Goal: Task Accomplishment & Management: Complete application form

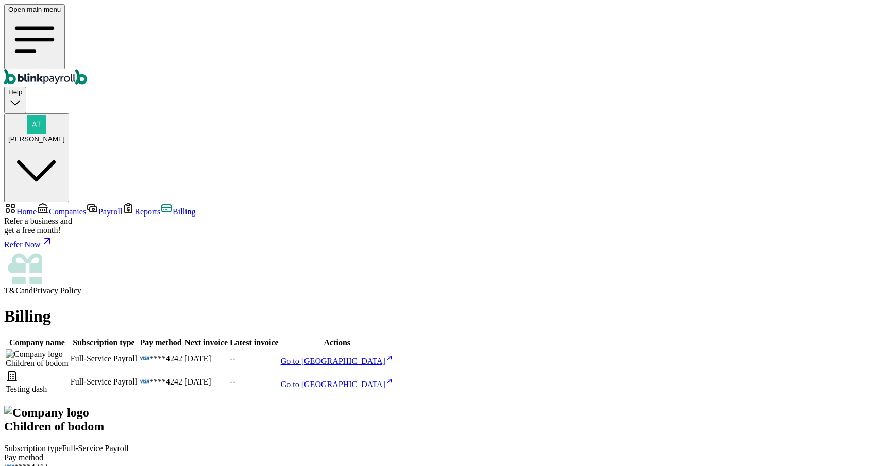
click at [65, 135] on span "[PERSON_NAME]" at bounding box center [36, 139] width 57 height 8
click at [98, 207] on span "Payroll" at bounding box center [110, 211] width 24 height 9
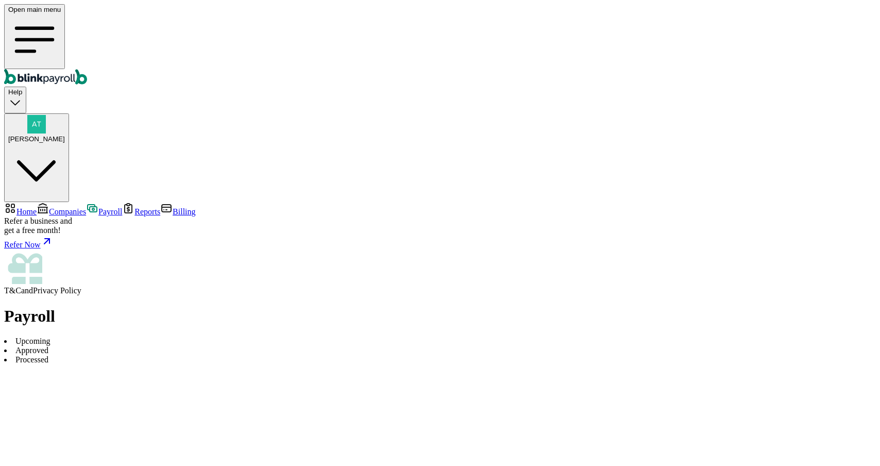
click at [51, 207] on span "Companies" at bounding box center [67, 211] width 37 height 9
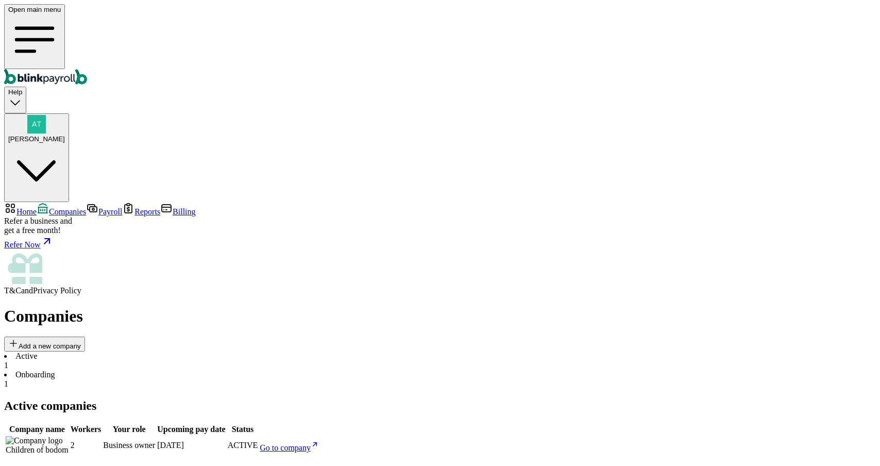
click at [37, 207] on span "Home" at bounding box center [26, 211] width 20 height 9
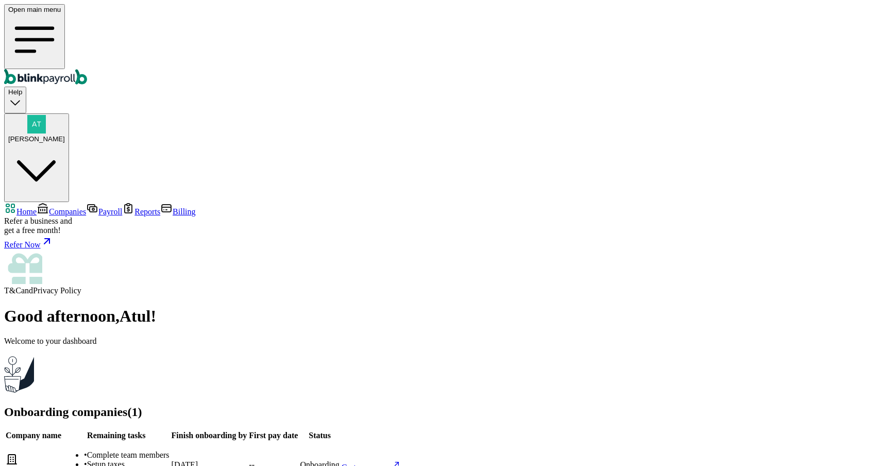
click at [49, 207] on span "Companies" at bounding box center [67, 211] width 37 height 9
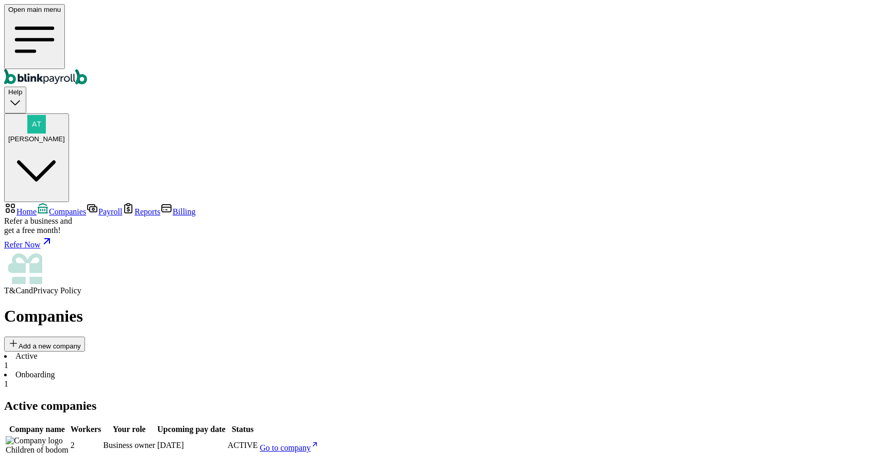
click at [37, 207] on span "Home" at bounding box center [26, 211] width 20 height 9
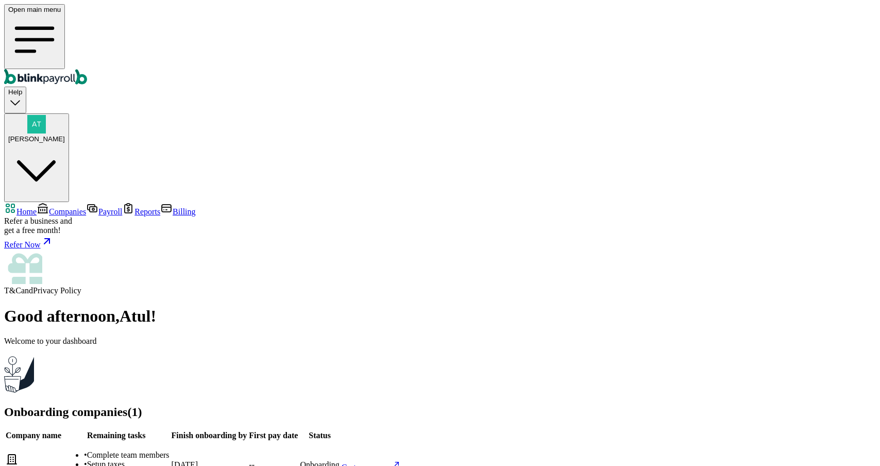
click at [49, 207] on span "Companies" at bounding box center [67, 211] width 37 height 9
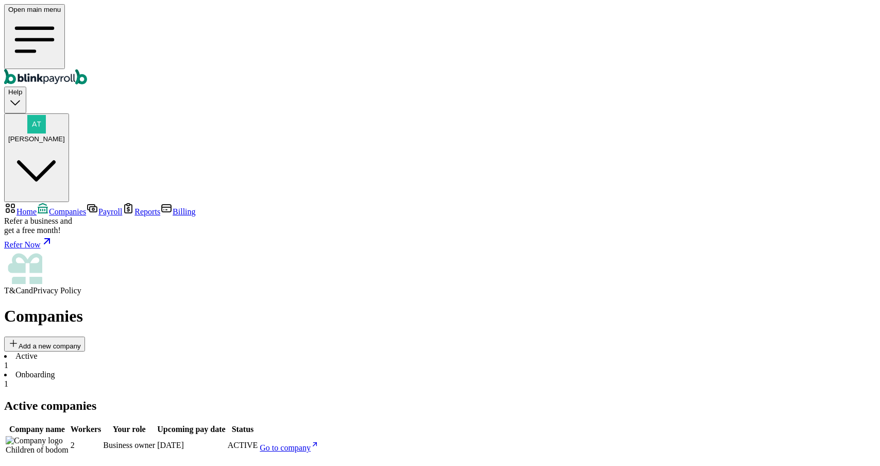
click at [86, 207] on link "Payroll" at bounding box center [104, 211] width 36 height 9
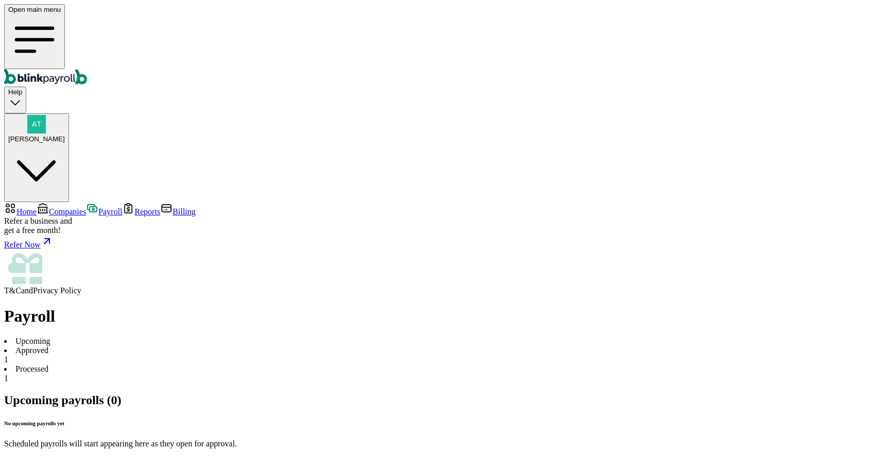
click at [49, 207] on span "Companies" at bounding box center [67, 211] width 37 height 9
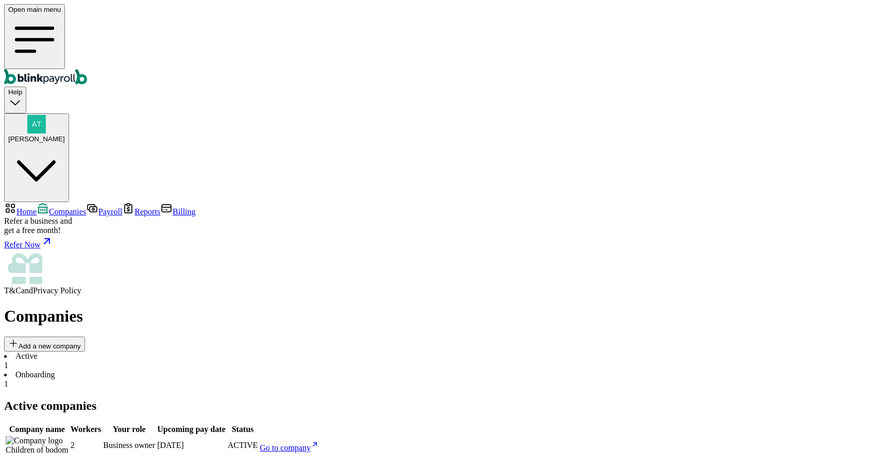
click at [311, 443] on span "Go to company" at bounding box center [285, 447] width 51 height 9
click at [54, 202] on nav "Home Companies Payroll Reports Billing Refer a business and get a free month! R…" at bounding box center [440, 248] width 872 height 93
click at [37, 207] on span "Home" at bounding box center [26, 211] width 20 height 9
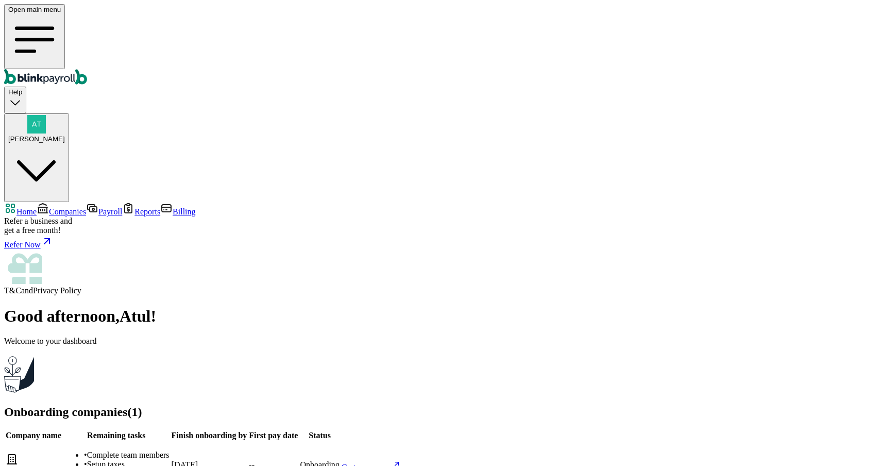
click at [60, 207] on span "Companies" at bounding box center [67, 211] width 37 height 9
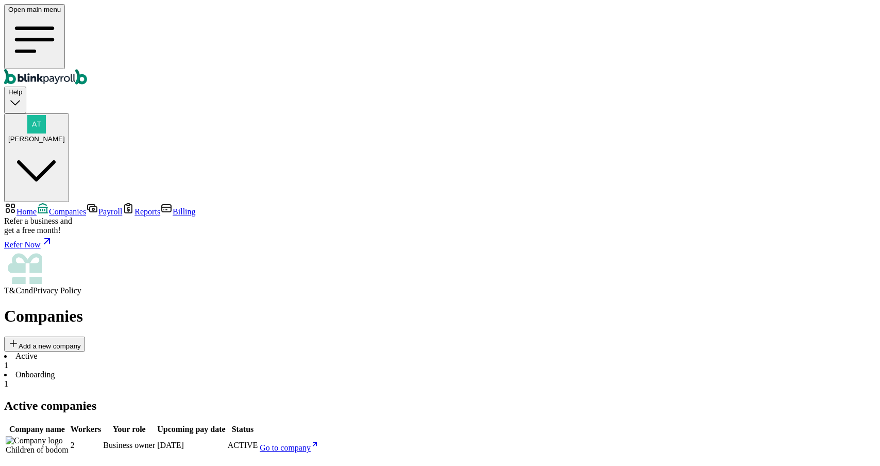
click at [98, 207] on span "Payroll" at bounding box center [110, 211] width 24 height 9
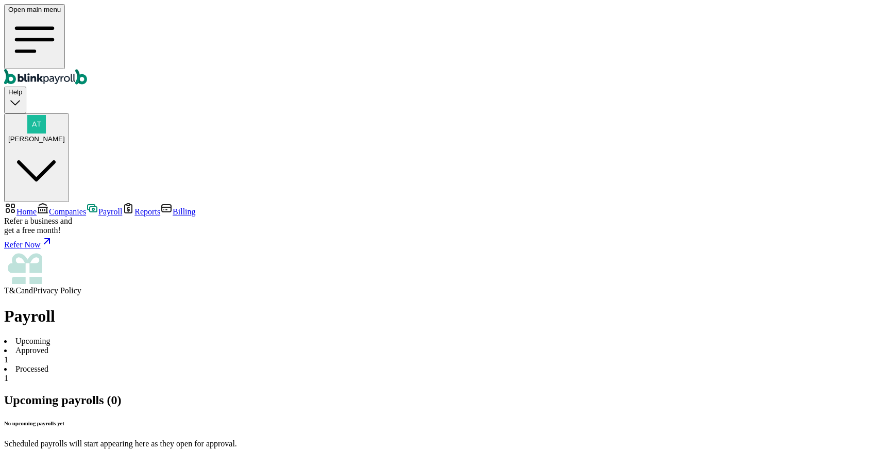
click at [122, 207] on link "Reports" at bounding box center [141, 211] width 38 height 9
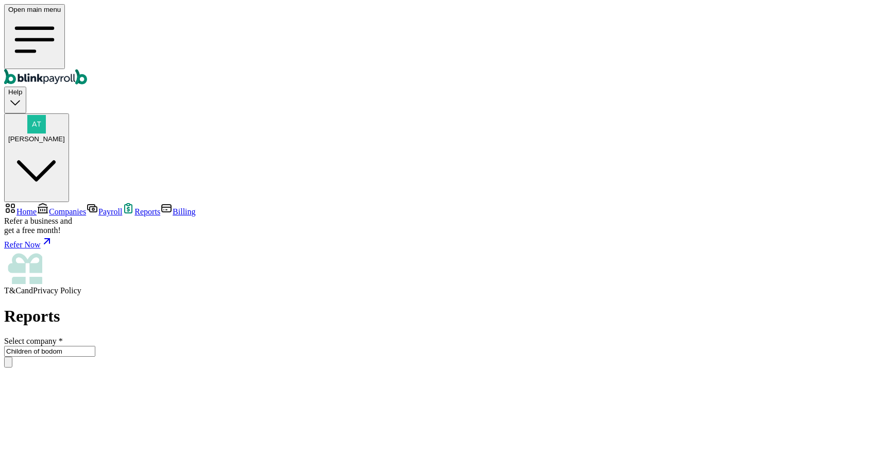
click at [86, 207] on link "Payroll" at bounding box center [104, 211] width 36 height 9
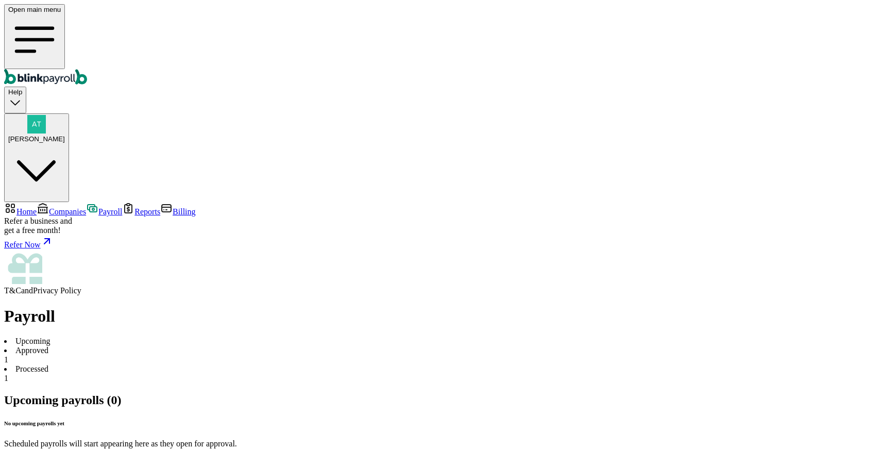
click at [59, 207] on span "Companies" at bounding box center [67, 211] width 37 height 9
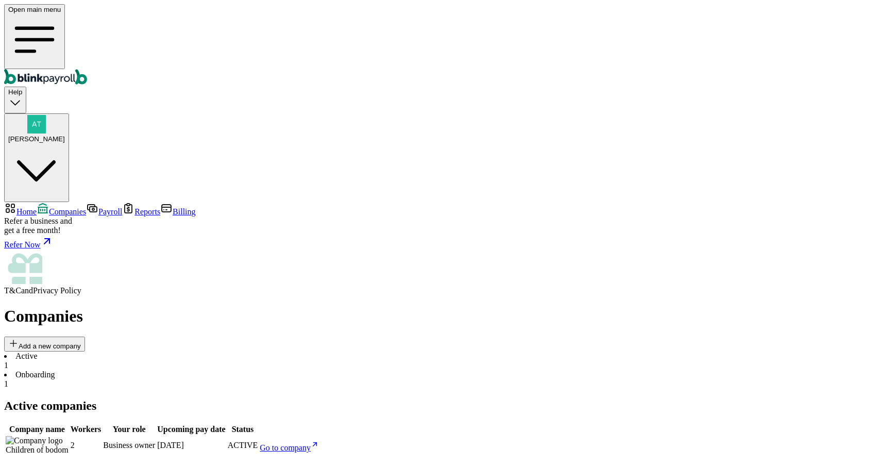
click at [98, 207] on span "Payroll" at bounding box center [110, 211] width 24 height 9
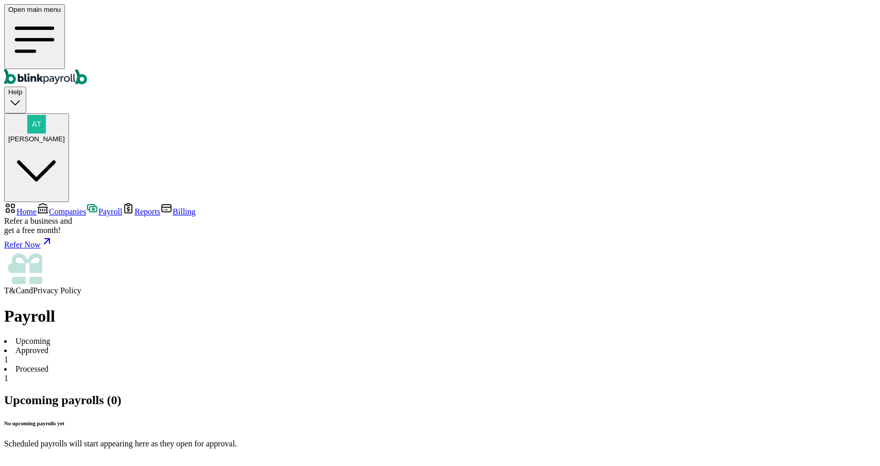
click at [160, 207] on link "Billing" at bounding box center [177, 211] width 35 height 9
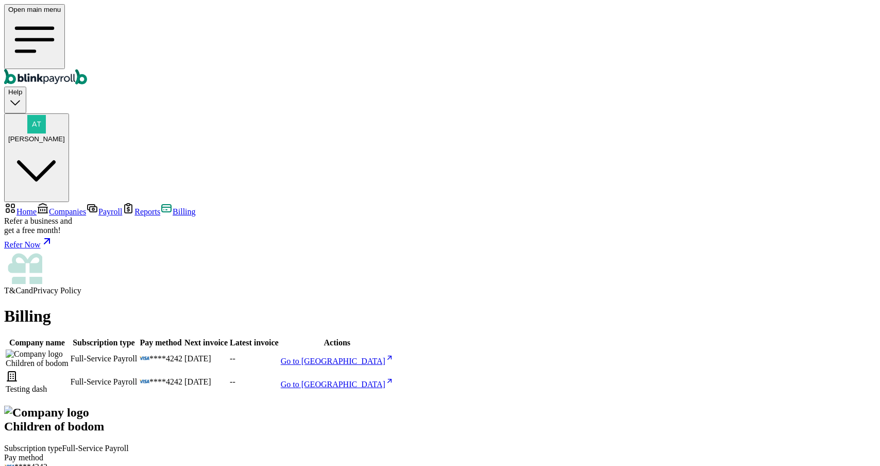
click at [135, 207] on span "Reports" at bounding box center [148, 211] width 26 height 9
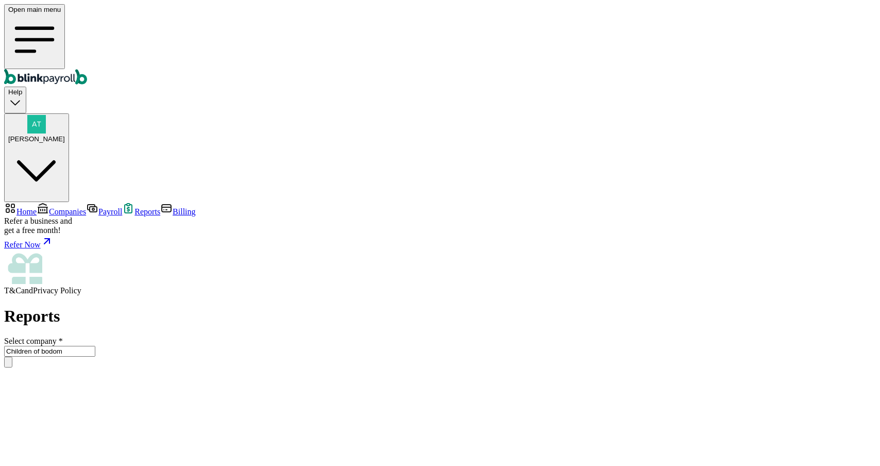
click at [37, 207] on span "Home" at bounding box center [26, 211] width 20 height 9
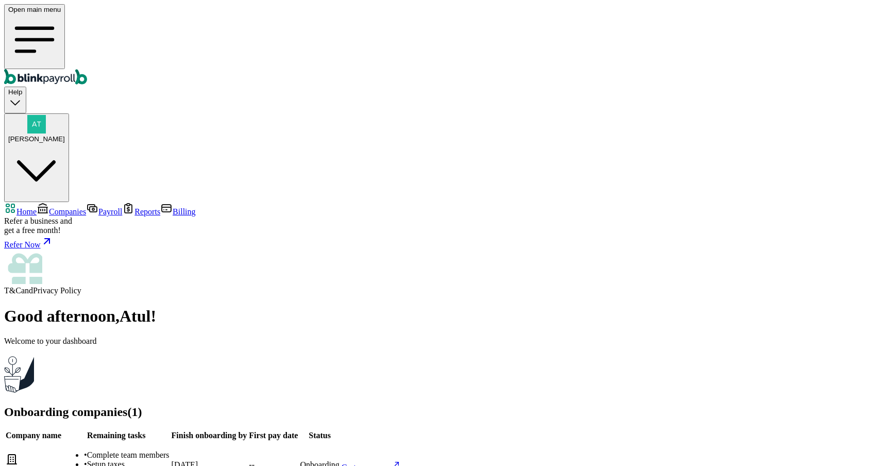
click at [80, 207] on span "Companies" at bounding box center [67, 211] width 37 height 9
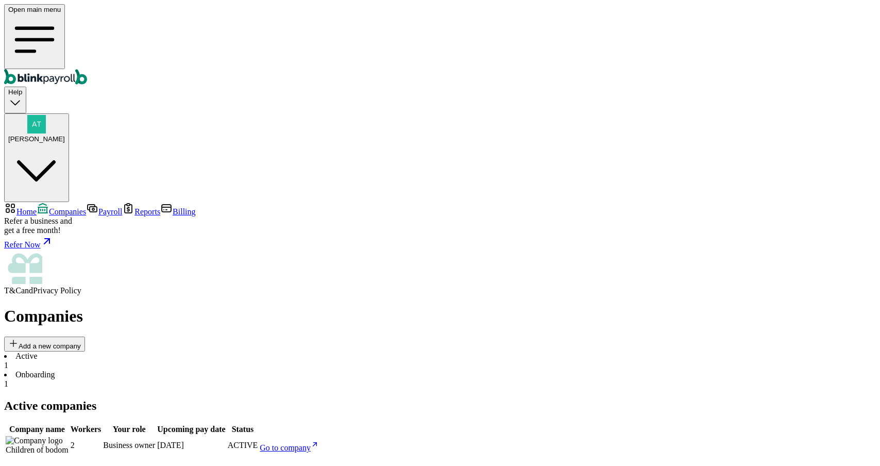
click at [65, 135] on span "Atul Chauhan" at bounding box center [36, 139] width 57 height 8
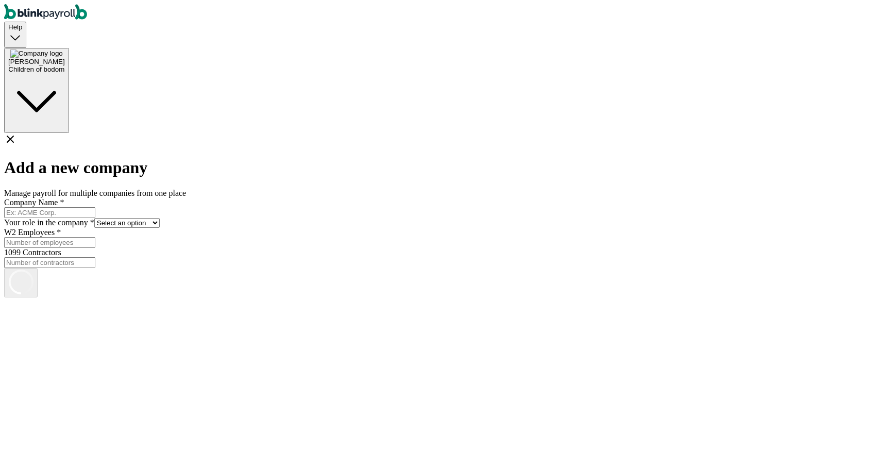
click at [95, 207] on input "Company Name *" at bounding box center [49, 212] width 91 height 11
click at [577, 113] on div "Help Atul Chauhan Children of bodom Add a new company Manage payroll for multip…" at bounding box center [440, 141] width 872 height 275
click at [65, 65] on div "Children of bodom" at bounding box center [36, 69] width 57 height 8
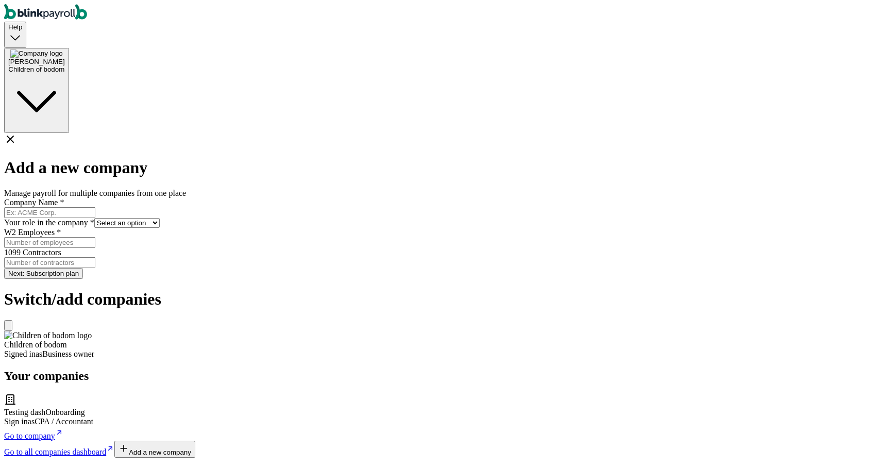
click at [55, 431] on span "Go to company" at bounding box center [29, 435] width 51 height 9
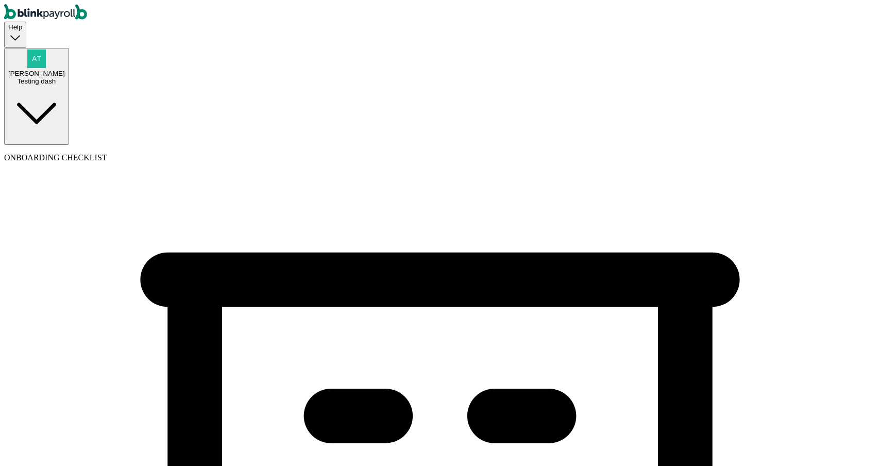
select select "Limited Partnership"
select select "Arts or Entertainment or Recreation"
click at [65, 77] on div "Testing dash" at bounding box center [36, 81] width 57 height 8
click at [65, 70] on span "Atul Chauhan" at bounding box center [36, 74] width 57 height 8
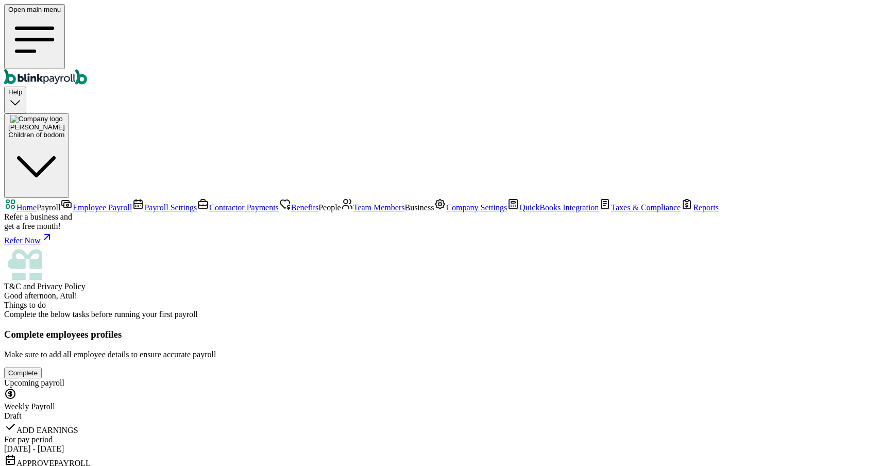
scroll to position [66, 0]
click at [144, 203] on span "Payroll Settings" at bounding box center [170, 207] width 53 height 9
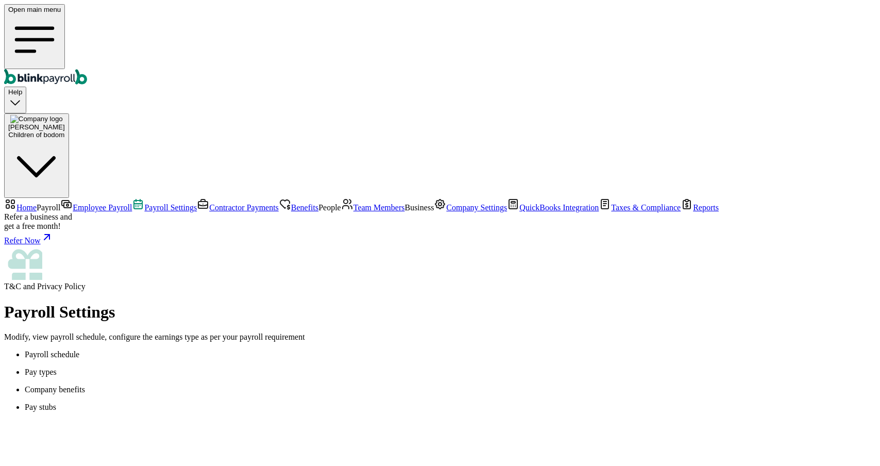
click at [60, 203] on link "Employee Payroll" at bounding box center [96, 207] width 72 height 9
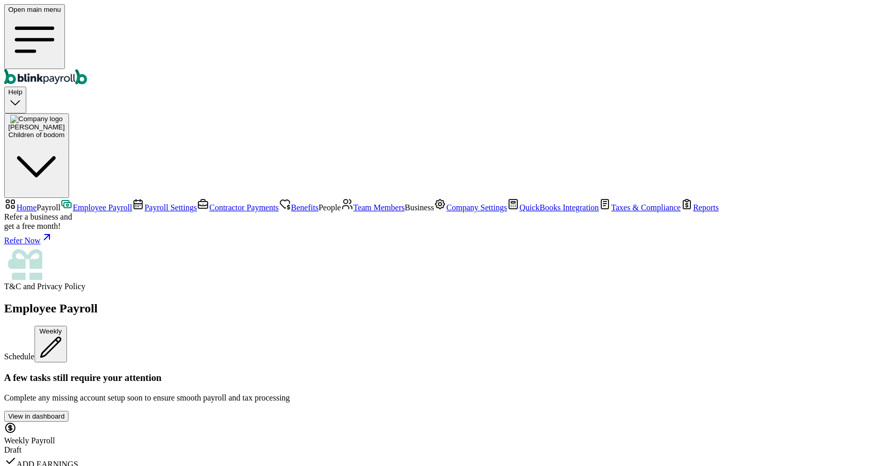
scroll to position [9, 0]
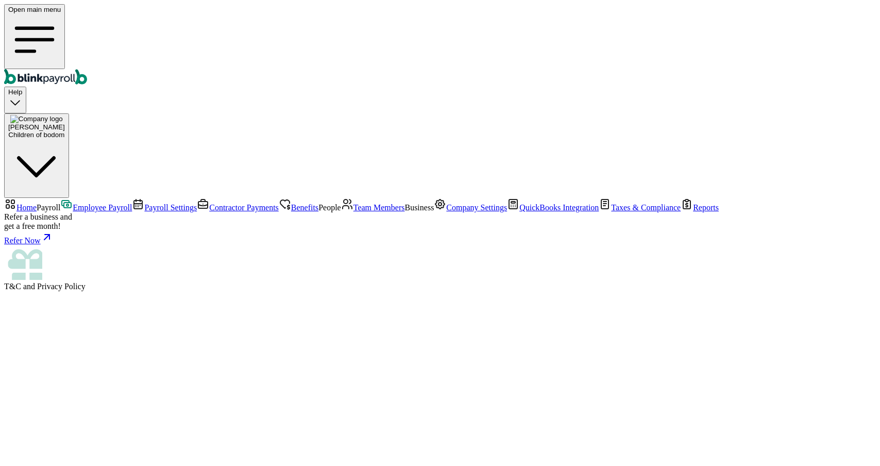
select select "direct_deposit"
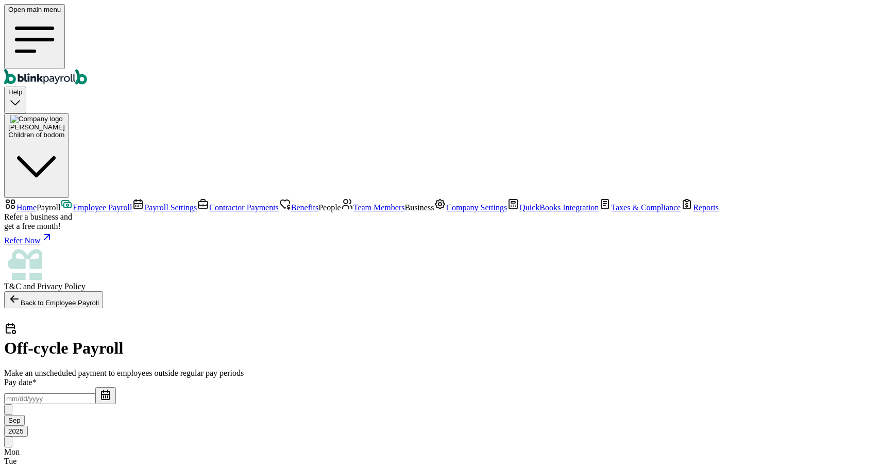
scroll to position [21, 0]
select select "direct_deposit"
click at [132, 203] on link "Payroll Settings" at bounding box center [164, 207] width 65 height 9
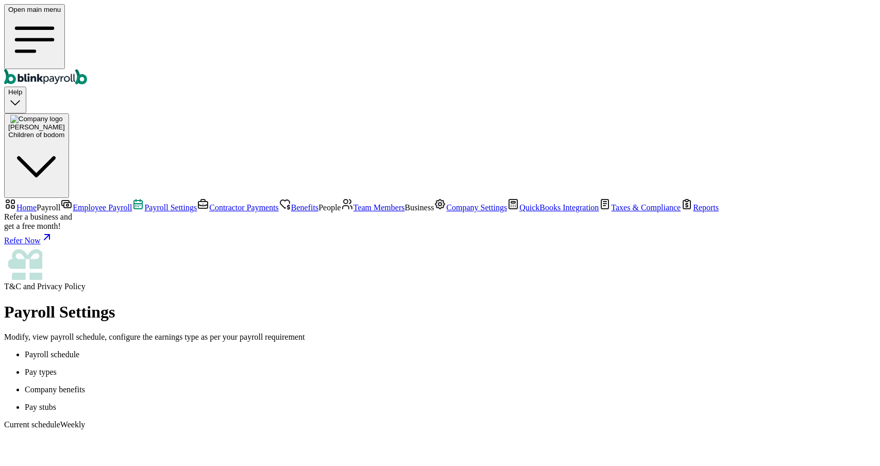
scroll to position [93, 0]
click at [62, 203] on link "Employee Payroll" at bounding box center [96, 207] width 72 height 9
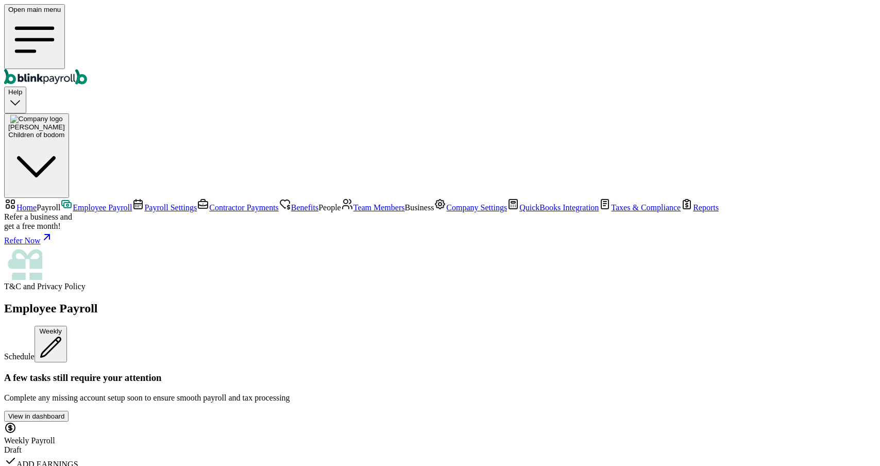
scroll to position [9, 0]
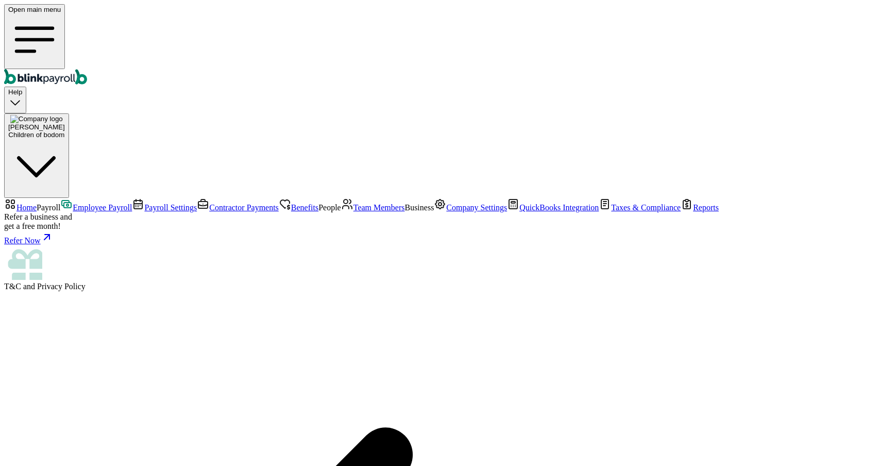
scroll to position [126, 0]
drag, startPoint x: 612, startPoint y: 318, endPoint x: 689, endPoint y: 333, distance: 78.2
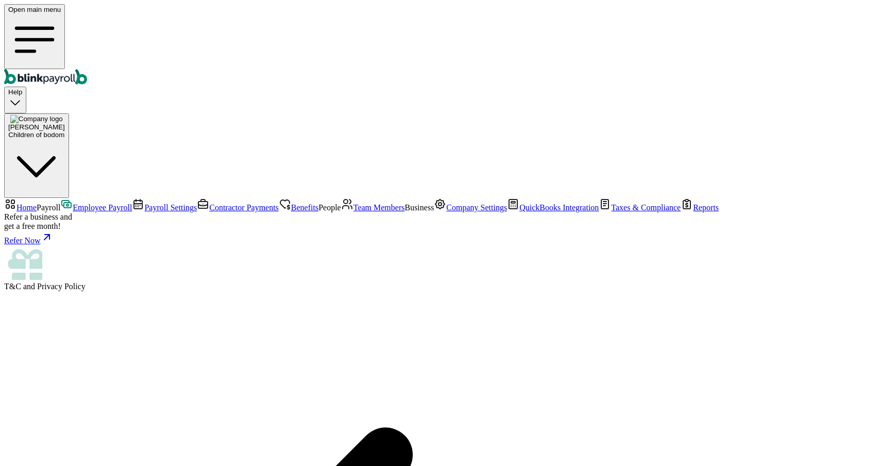
click at [65, 131] on div "Children of bodom" at bounding box center [36, 135] width 57 height 8
click at [434, 212] on link "Company Settings" at bounding box center [470, 207] width 73 height 9
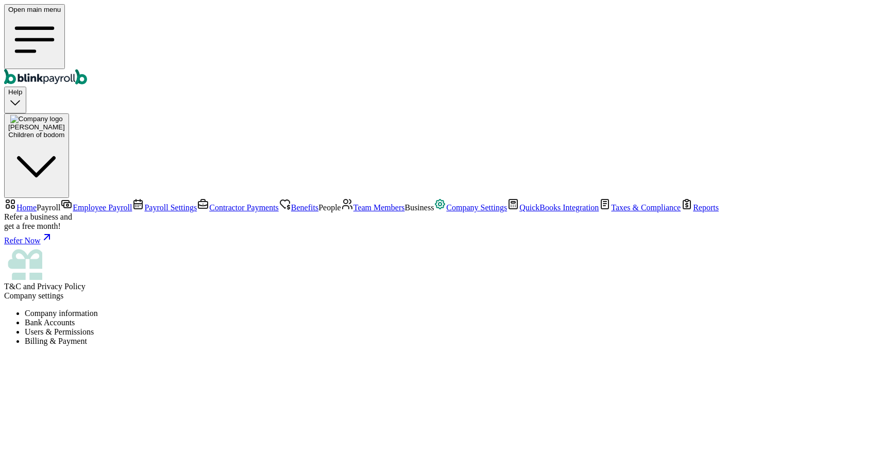
click at [356, 327] on li "Users & Permissions" at bounding box center [450, 331] width 851 height 9
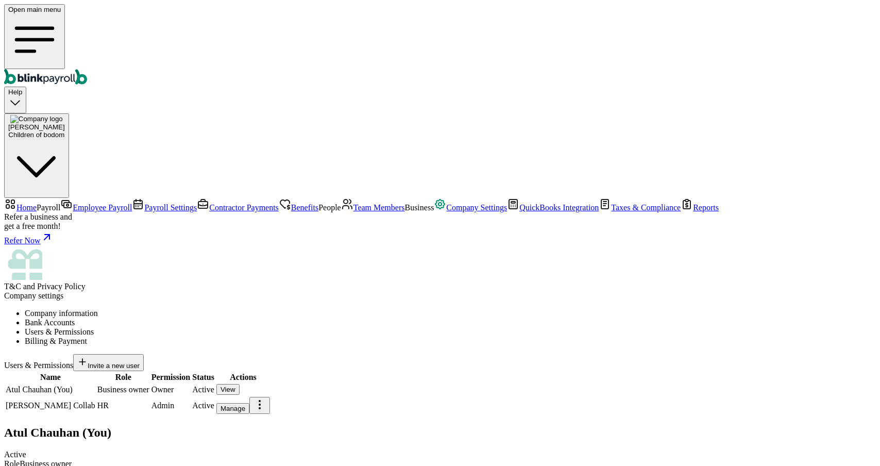
click at [245, 405] on div "Manage" at bounding box center [233, 409] width 25 height 8
click at [65, 123] on span "Atul Chauhan" at bounding box center [36, 127] width 57 height 8
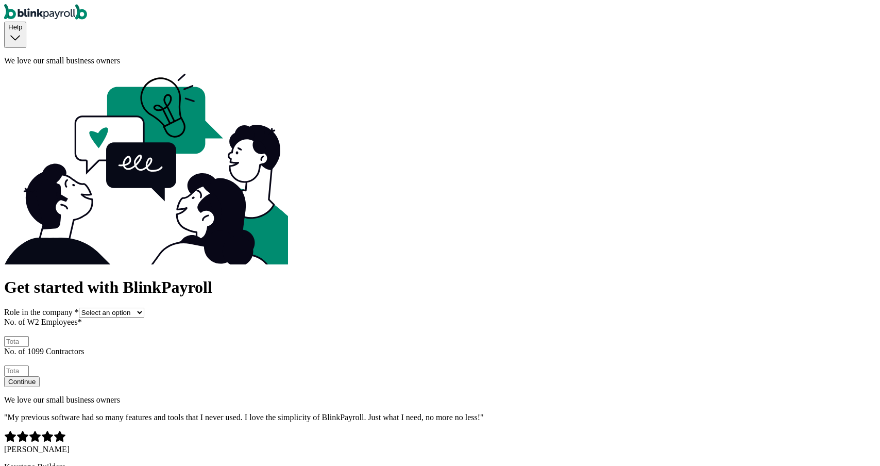
click at [144, 308] on select "Select an option Business owner HR CPA / Accountant Other" at bounding box center [111, 313] width 65 height 10
select select "owner"
click at [144, 308] on select "Select an option Business owner HR CPA / Accountant Other" at bounding box center [111, 313] width 65 height 10
click at [200, 336] on div at bounding box center [440, 341] width 872 height 11
click at [29, 336] on input "No. of W2 Employees *" at bounding box center [16, 341] width 25 height 11
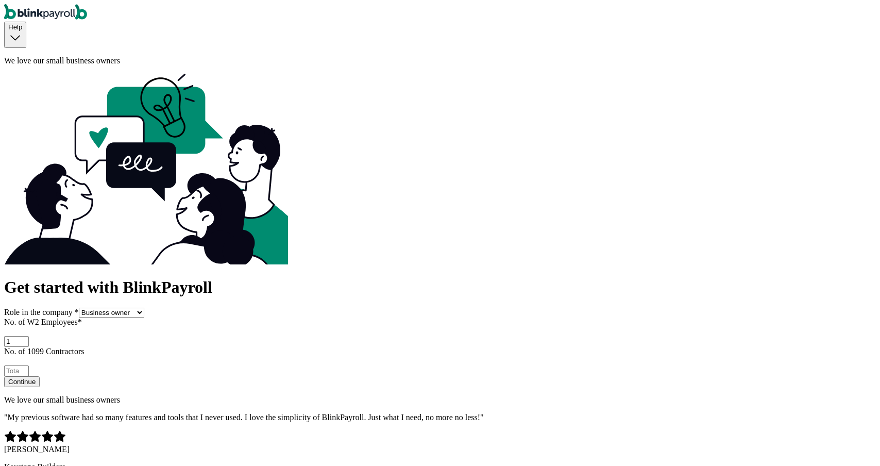
type input "1"
click at [310, 278] on form "Get started with BlinkPayroll Role in the company * Select an option Business o…" at bounding box center [440, 332] width 872 height 109
click at [29, 365] on input "1" at bounding box center [16, 370] width 25 height 11
type input "1"
click at [40, 376] on button "Continue" at bounding box center [22, 381] width 36 height 11
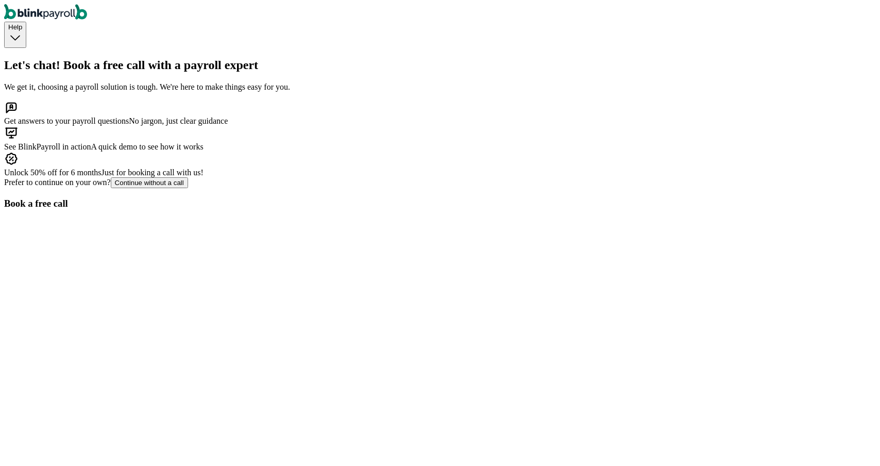
click at [184, 187] on div "Continue without a call" at bounding box center [149, 183] width 69 height 8
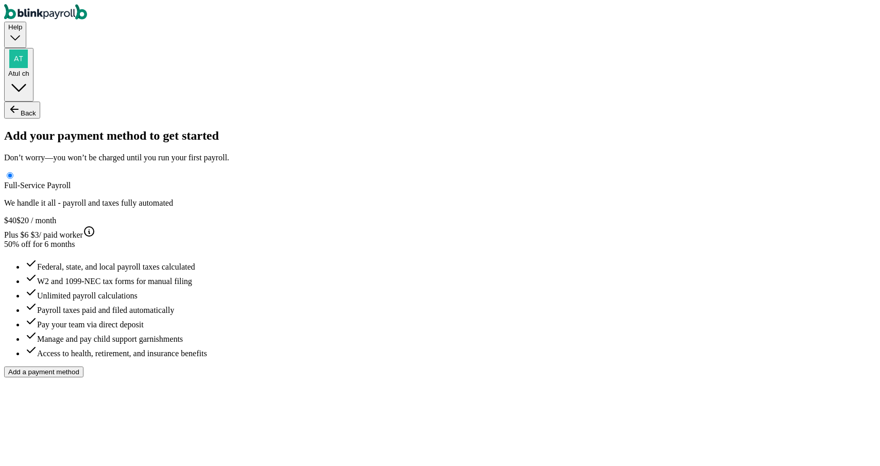
type input "Atul"
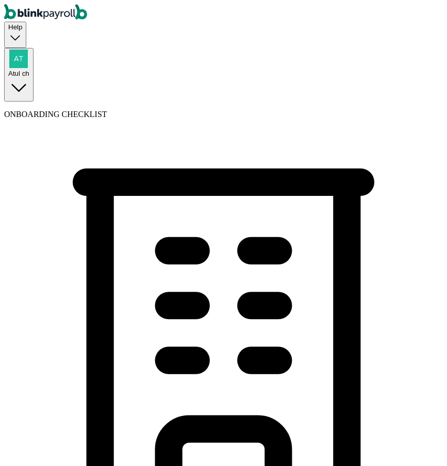
type input "main"
type input "[PHONE_NUMBER]"
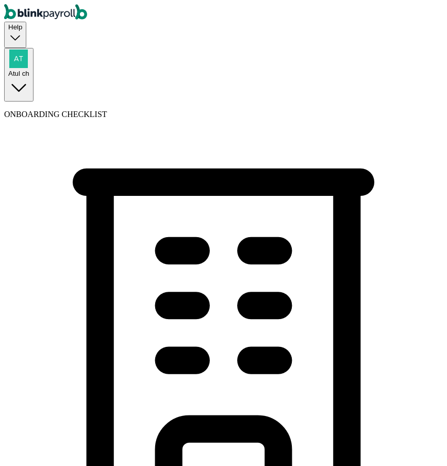
select select "Sole proprietorship"
select select "Auto or Machine Repair"
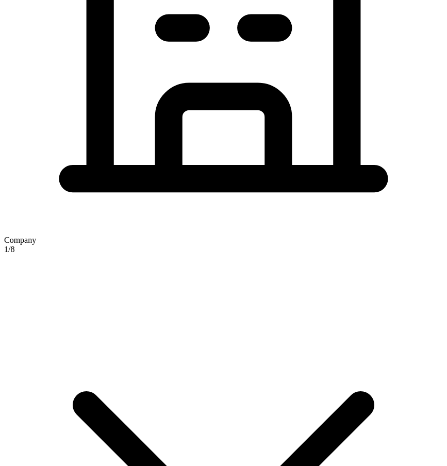
type input "[DATE]"
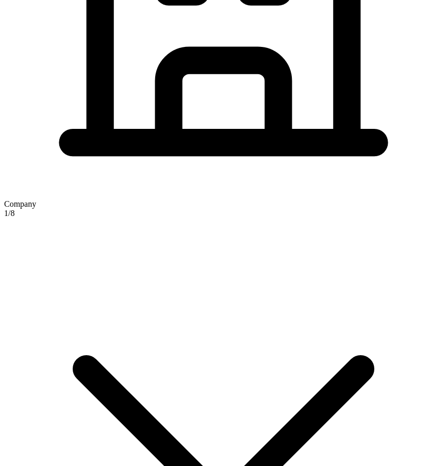
scroll to position [381, 0]
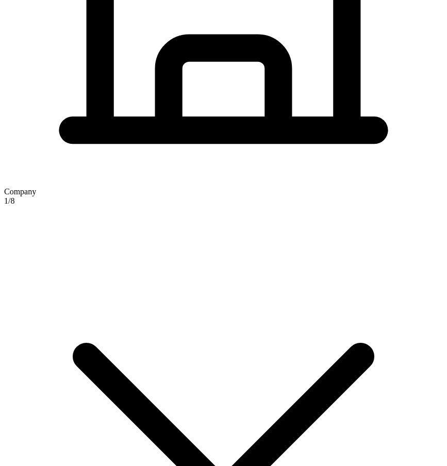
type input "5 [US_STATE] a and M Univ"
type input "[GEOGRAPHIC_DATA]"
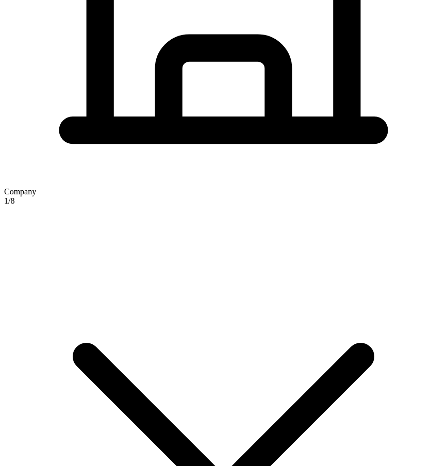
type input "77843"
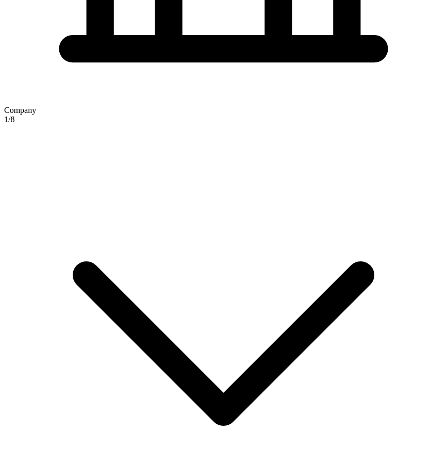
scroll to position [581, 0]
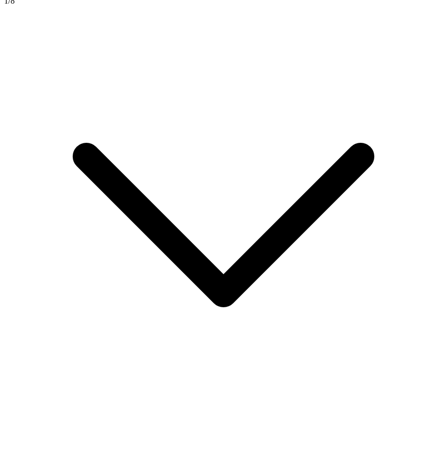
type input "1"
checkbox input "true"
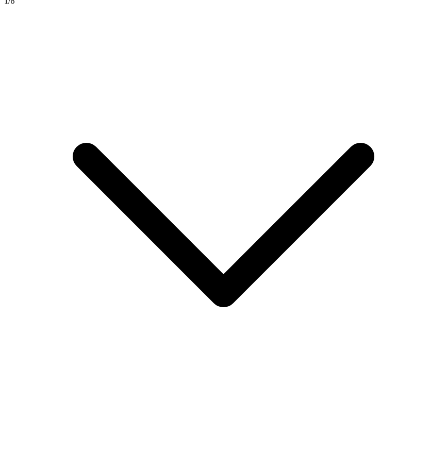
type input "5 [US_STATE] a and M Univ"
type input "[GEOGRAPHIC_DATA]"
type input "77843"
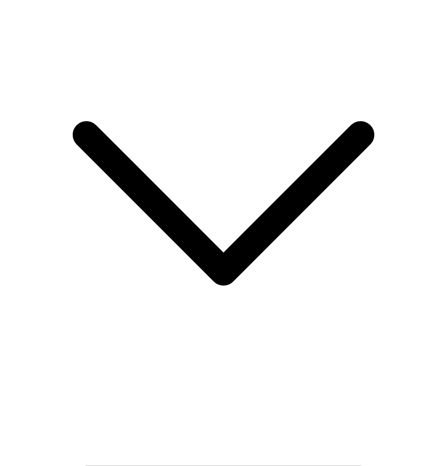
scroll to position [642, 0]
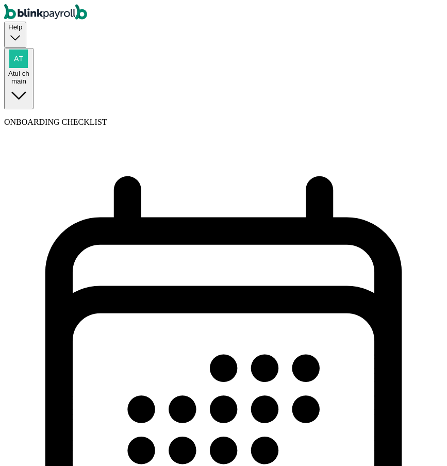
select select "weekly"
select select "[DATE]"
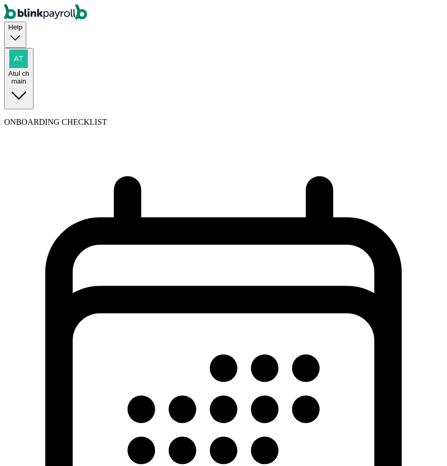
select select "[DATE]"
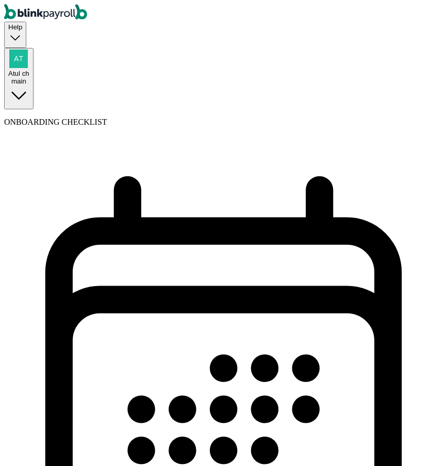
select select "[DATE] - [DATE]"
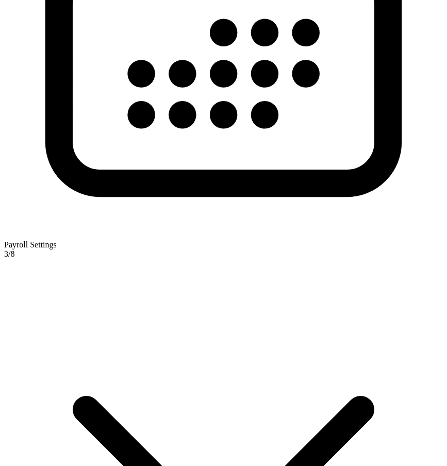
scroll to position [346, 0]
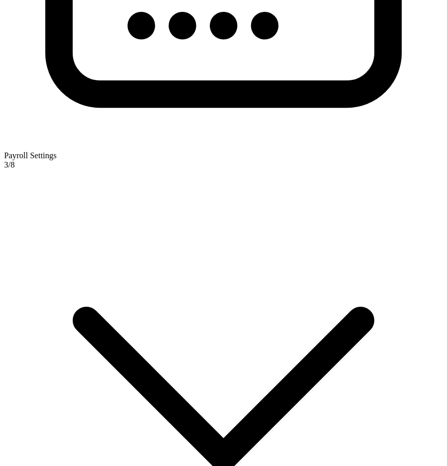
scroll to position [457, 0]
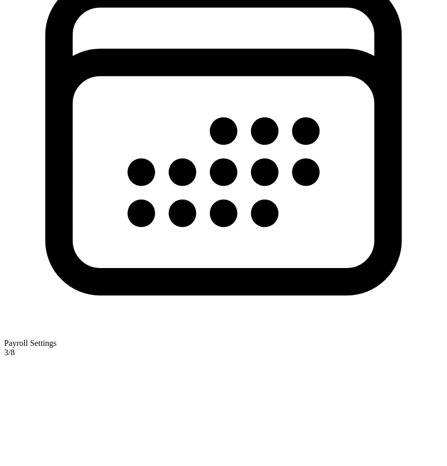
scroll to position [249, 0]
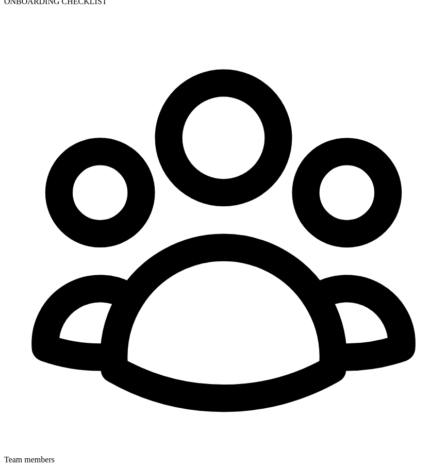
scroll to position [122, 0]
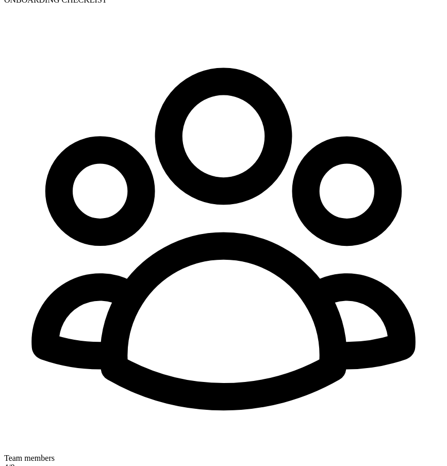
select select "employee"
select select "contractor"
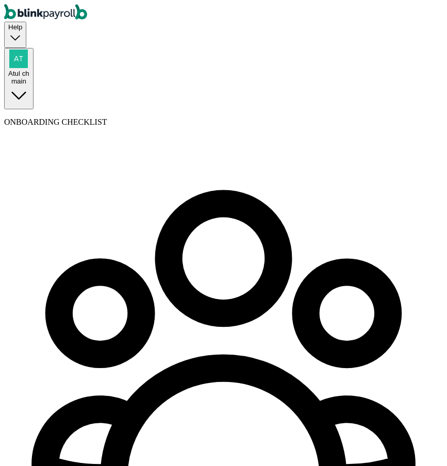
type input "Atul"
type input "test"
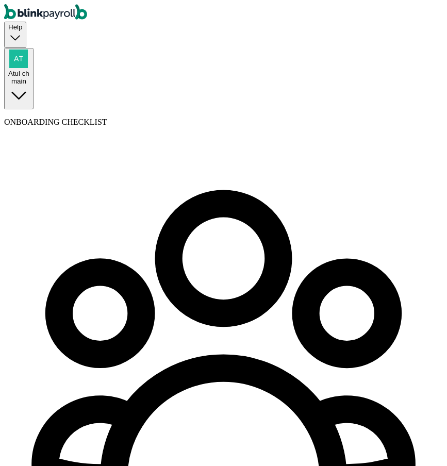
scroll to position [21, 0]
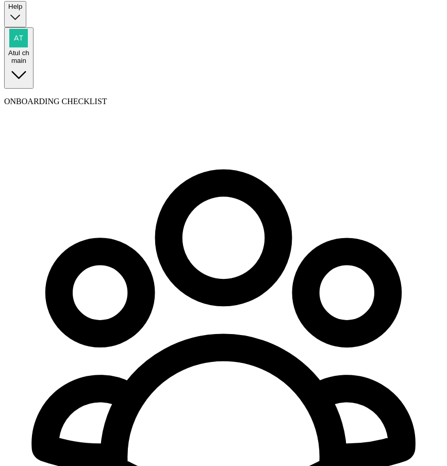
select select "employee"
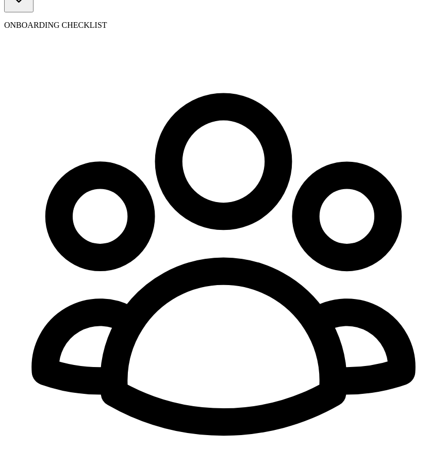
scroll to position [99, 0]
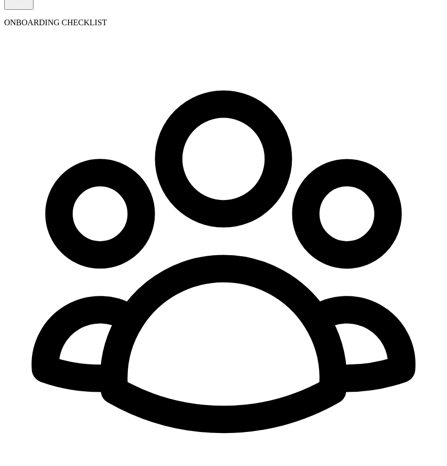
type input "[DATE]"
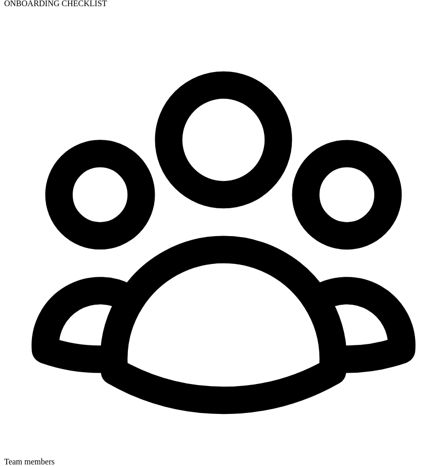
scroll to position [120, 0]
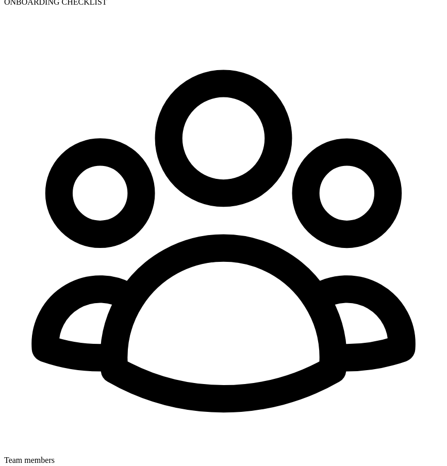
type input "a@[DOMAIN_NAME]"
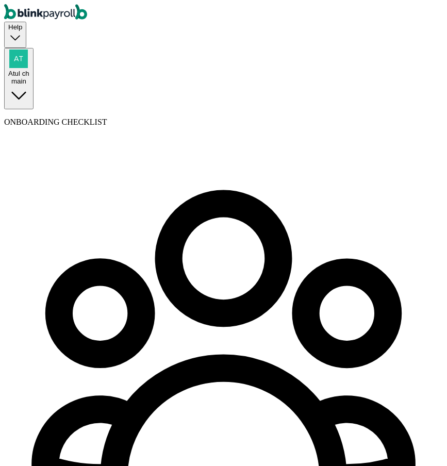
type input "5 [US_STATE] a and M Univ"
type input "[GEOGRAPHIC_DATA]"
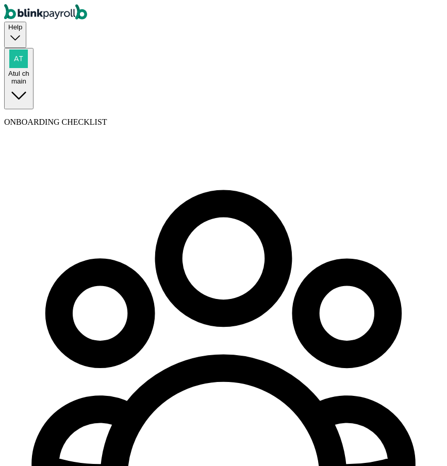
type input "77843"
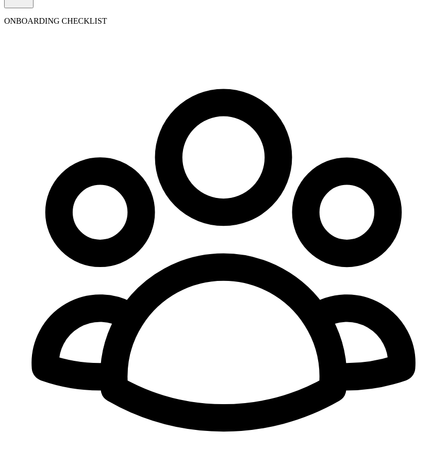
scroll to position [106, 0]
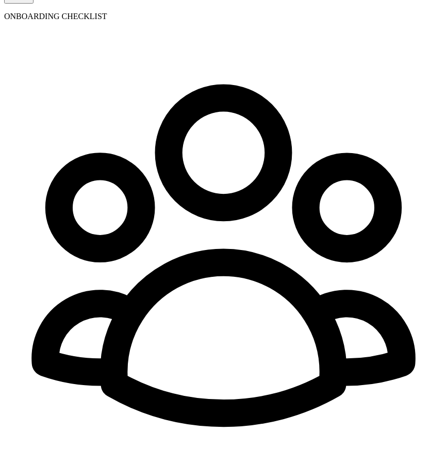
radio input "true"
type input "22"
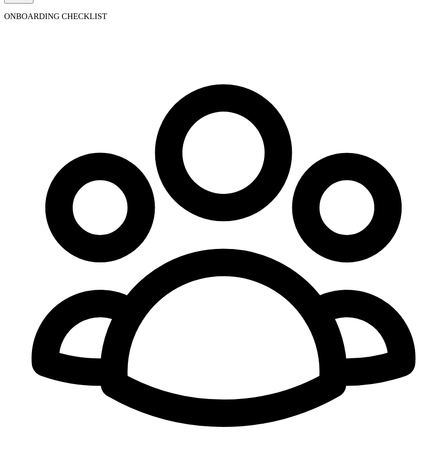
select select "5 [US_STATE] a and M Univ"
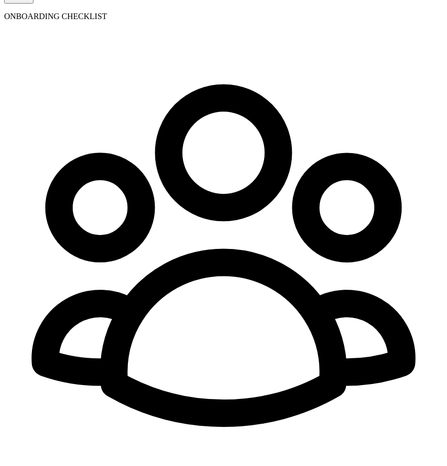
type input "[DATE]"
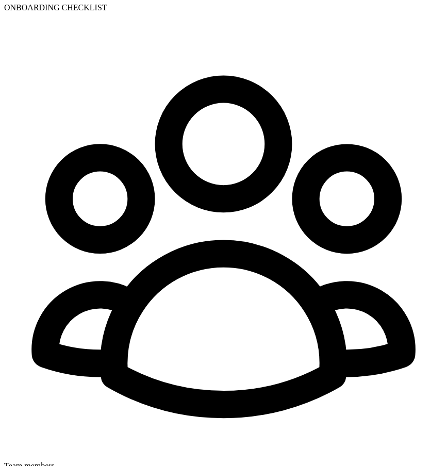
scroll to position [123, 0]
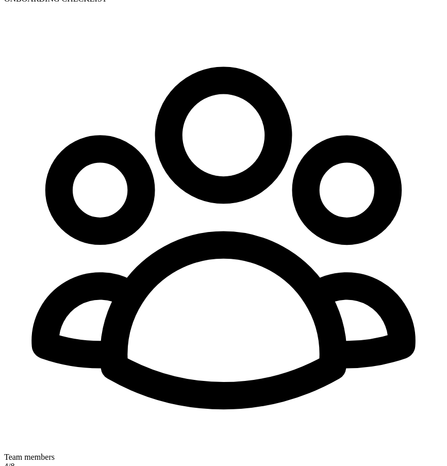
type input "876-56-7587"
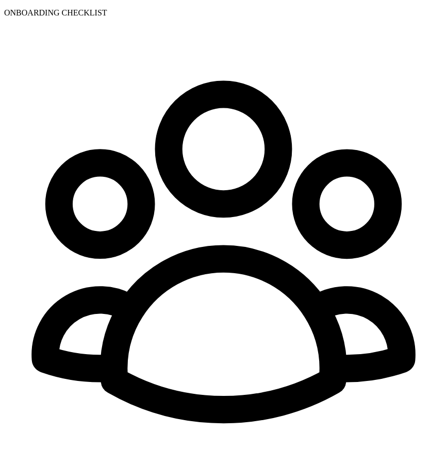
scroll to position [118, 0]
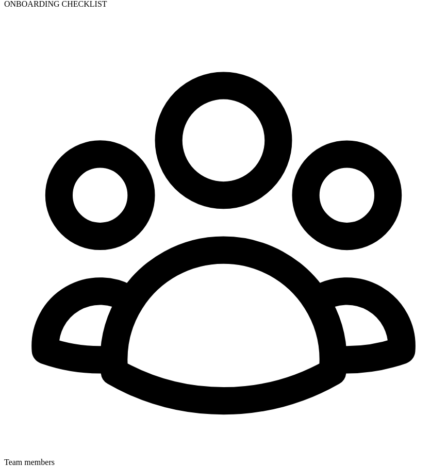
radio input "true"
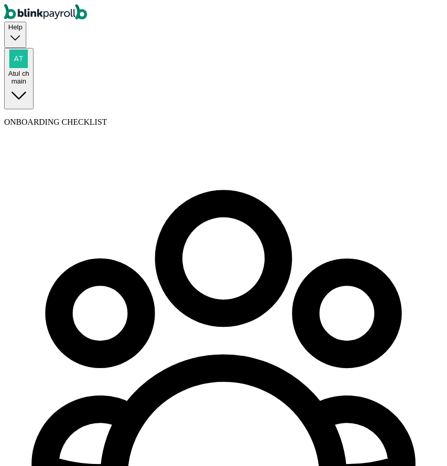
select select "employee"
select select "businessVendor"
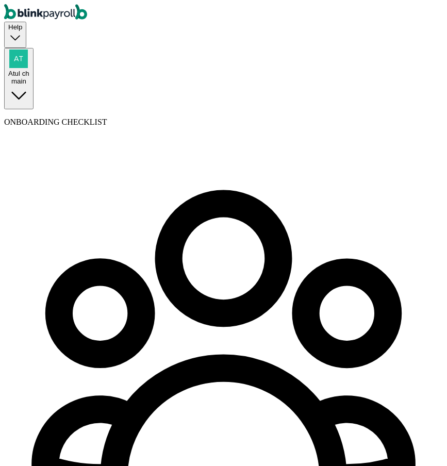
type input "SH"
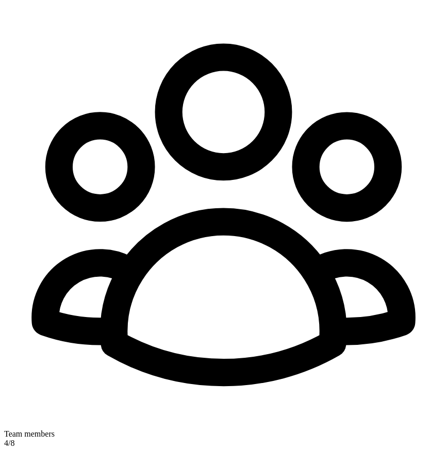
scroll to position [149, 0]
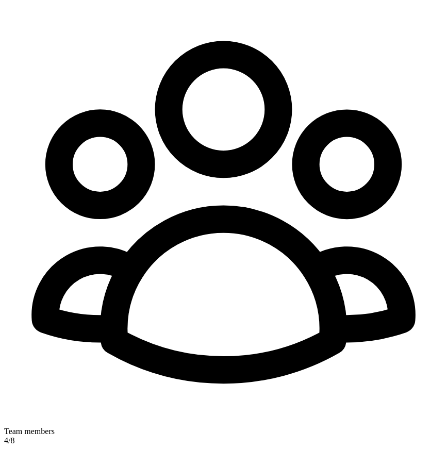
type input "aa"
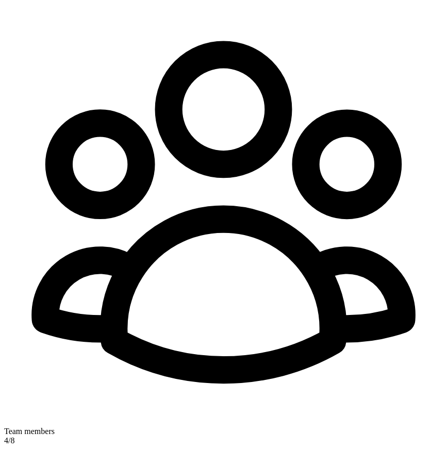
type input "[DATE]"
type input "a@[DOMAIN_NAME]"
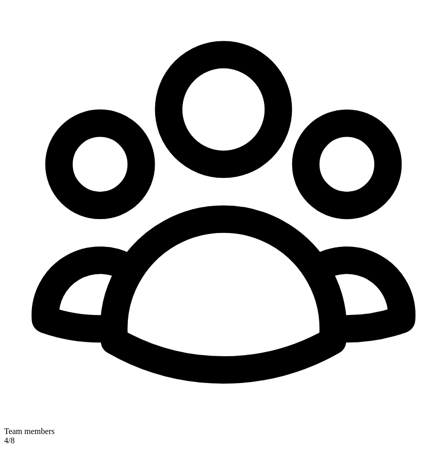
scroll to position [0, 0]
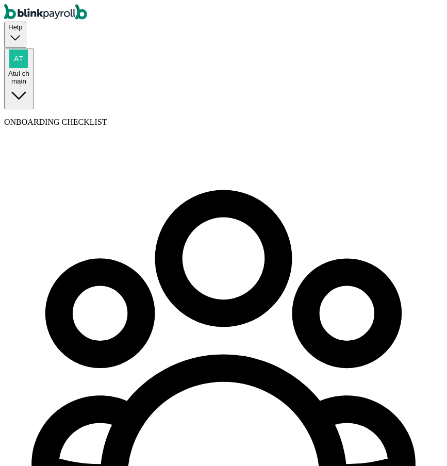
type input "[STREET_ADDRESS]"
type input "Newnan"
type input "GA"
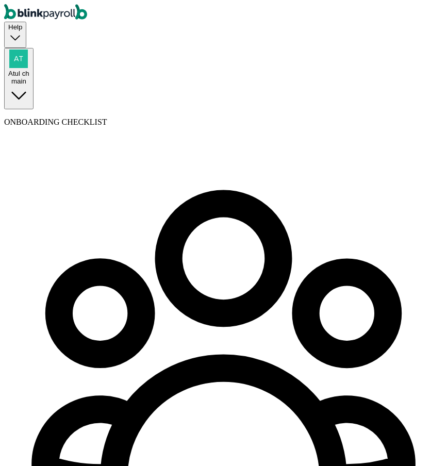
type input "30263"
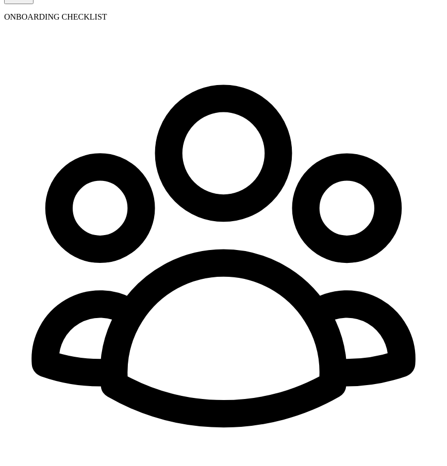
scroll to position [106, 0]
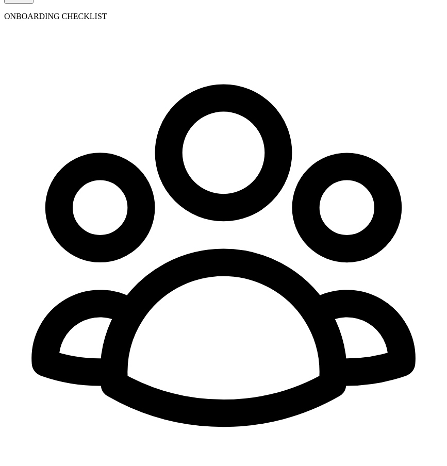
select select "5 [US_STATE] a and M Univ"
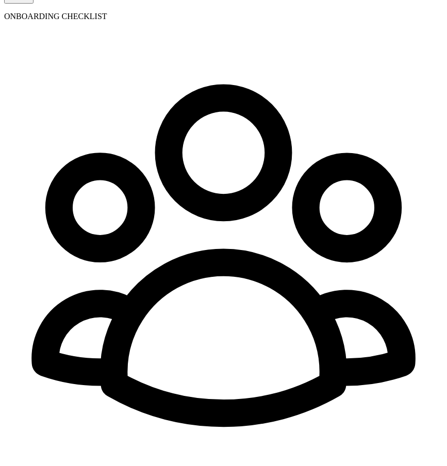
type input "[DATE]"
radio input "true"
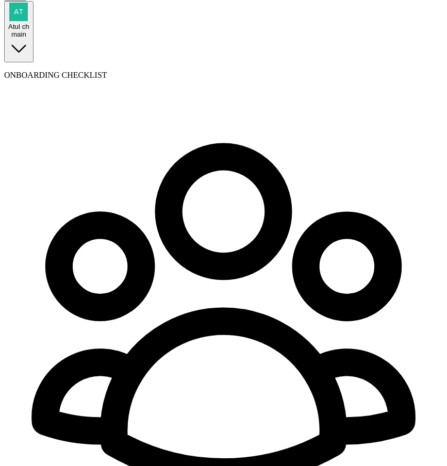
radio input "true"
type input "77"
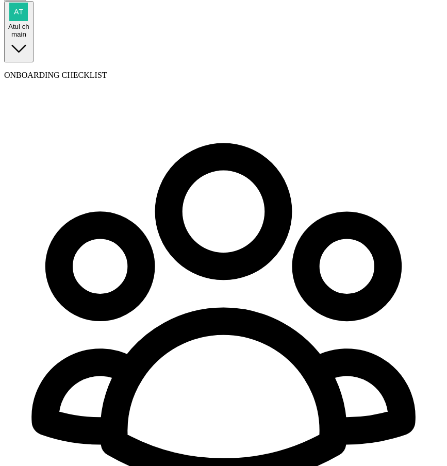
radio input "true"
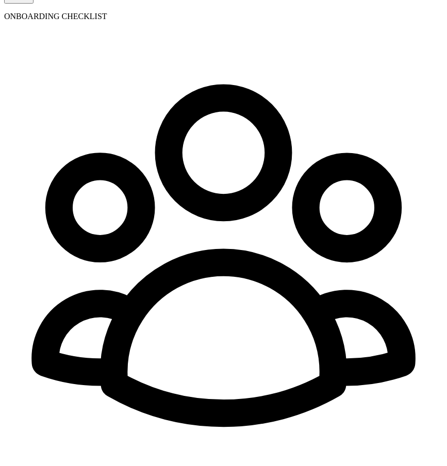
drag, startPoint x: 343, startPoint y: 341, endPoint x: 343, endPoint y: 349, distance: 8.8
radio input "true"
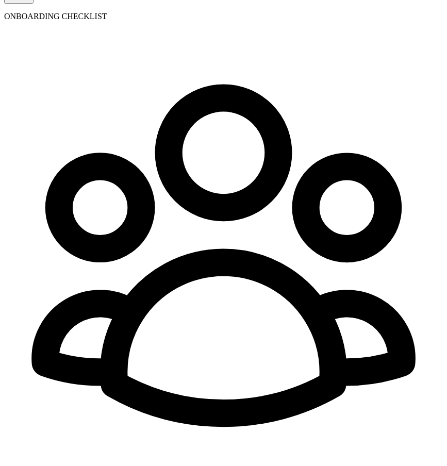
scroll to position [118, 0]
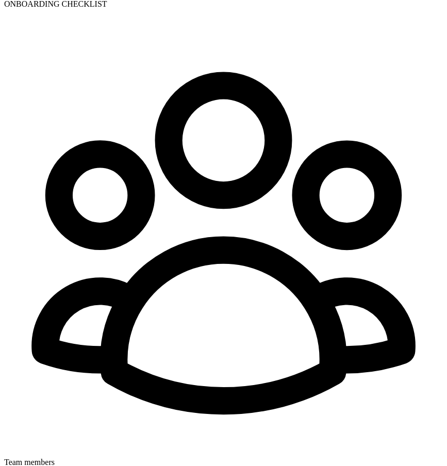
type input "[US_EMPLOYER_IDENTIFICATION_NUMBER]"
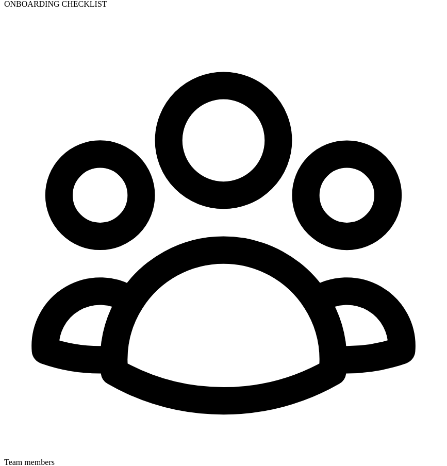
radio input "true"
select select "employee"
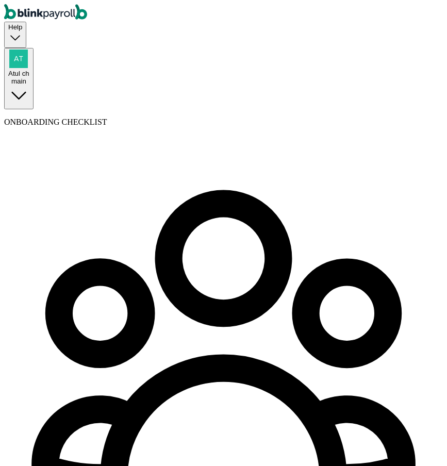
scroll to position [106, 0]
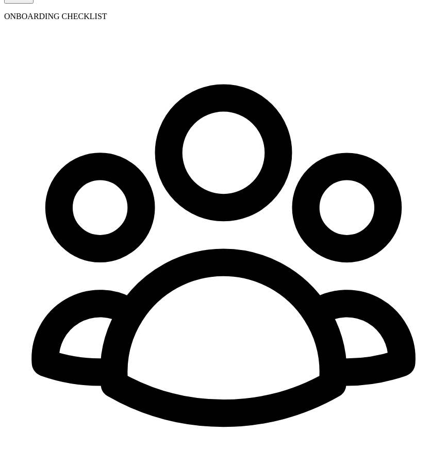
type input "Brnkp"
type input "test"
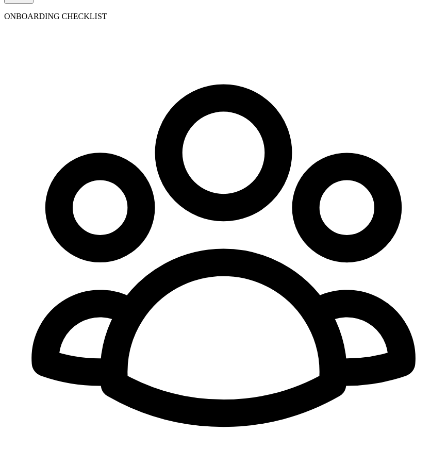
type input "[PERSON_NAME]"
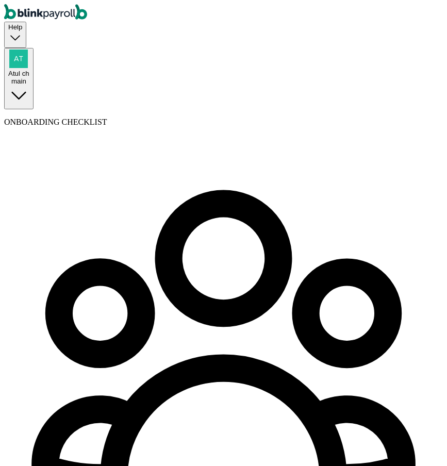
type input "[EMAIL_ADDRESS][DOMAIN_NAME]"
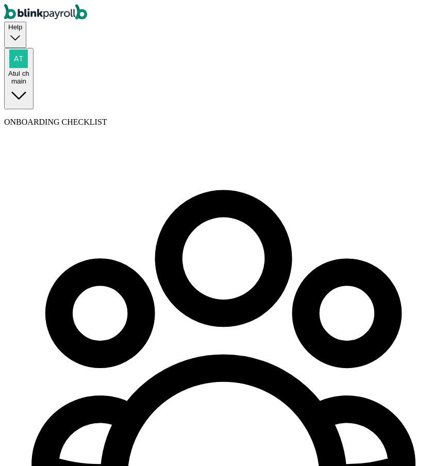
type input "ba"
type input "[DATE]"
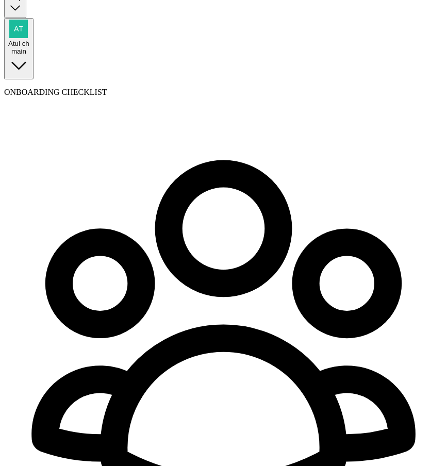
scroll to position [31, 0]
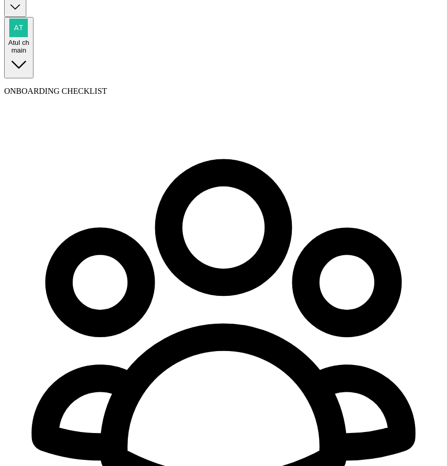
select select "5 [US_STATE] a and M Univ"
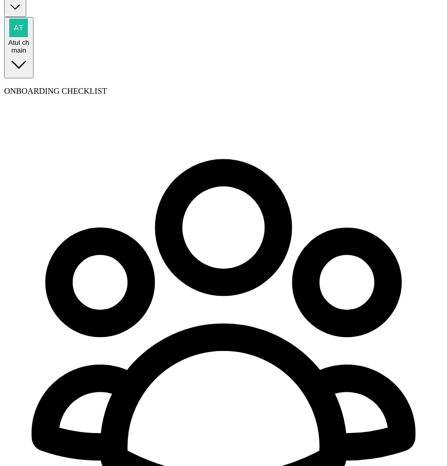
radio input "true"
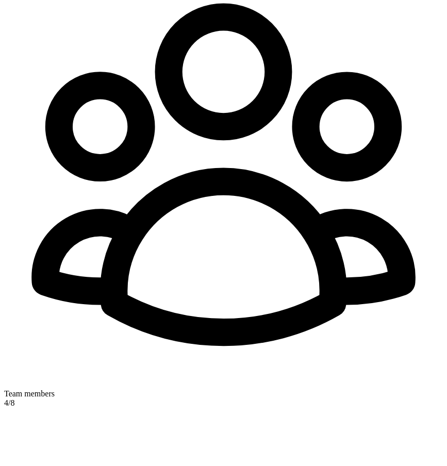
scroll to position [188, 0]
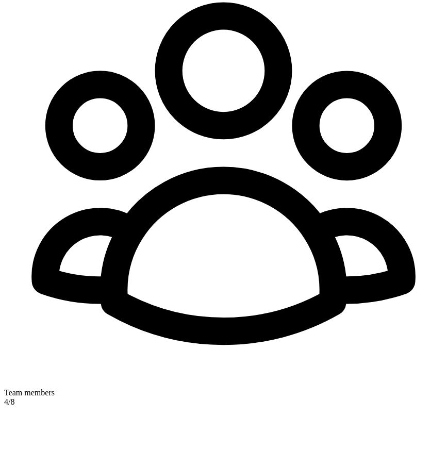
type input "2"
type input "3.00"
type input "22"
type input "33.00"
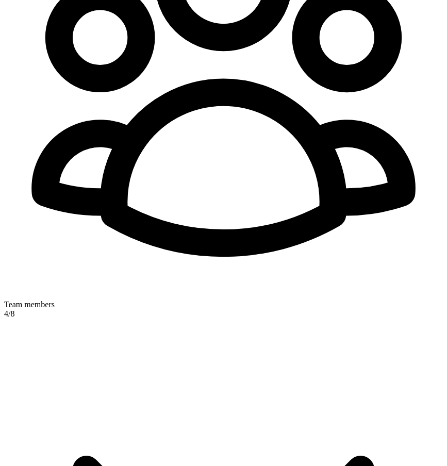
scroll to position [290, 0]
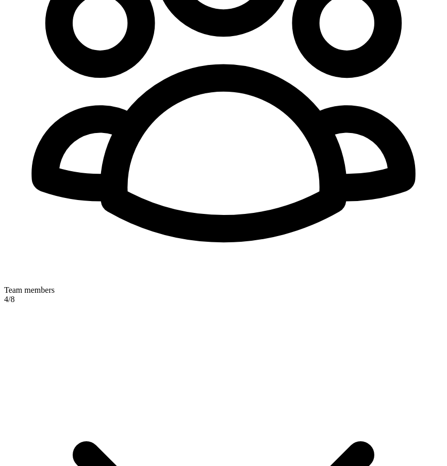
type input "22"
radio input "true"
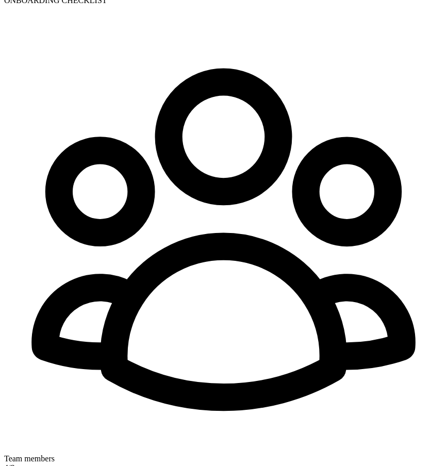
scroll to position [118, 0]
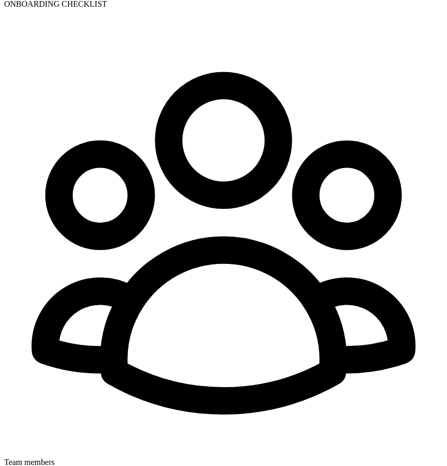
type input "435-34-5345"
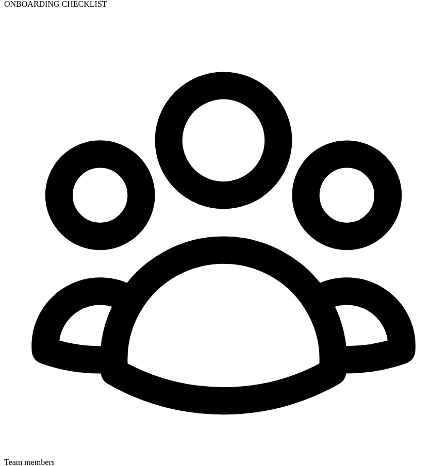
type input "[DATE]"
type input "5 [US_STATE] a and M Univ"
type input "[GEOGRAPHIC_DATA]"
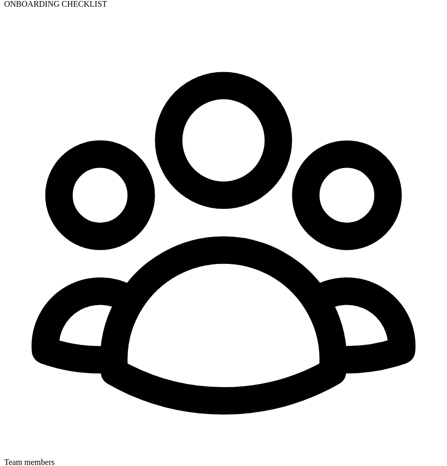
type input "[GEOGRAPHIC_DATA]"
type input "77843"
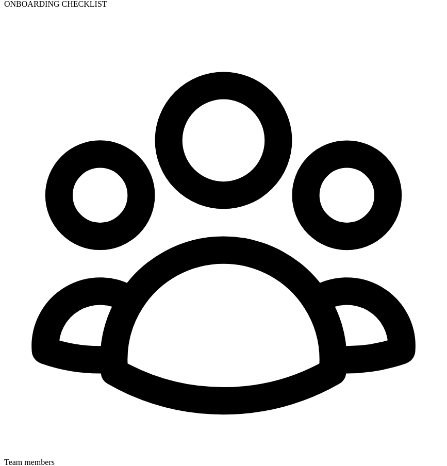
radio input "true"
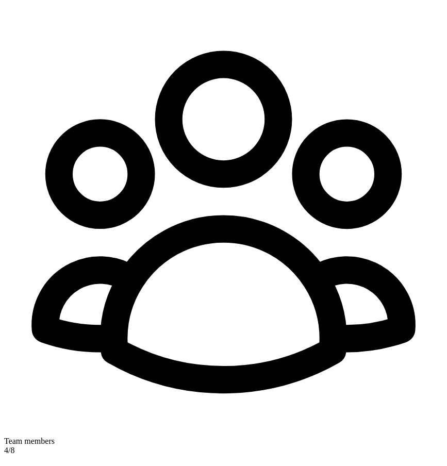
scroll to position [0, 0]
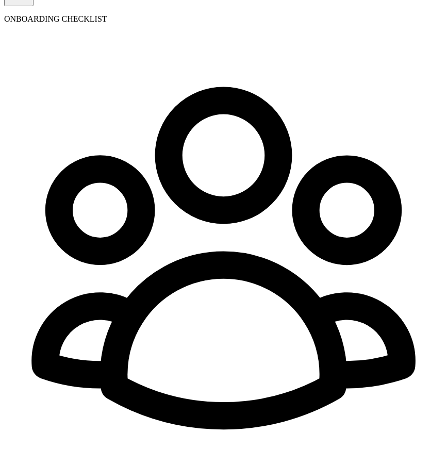
scroll to position [118, 0]
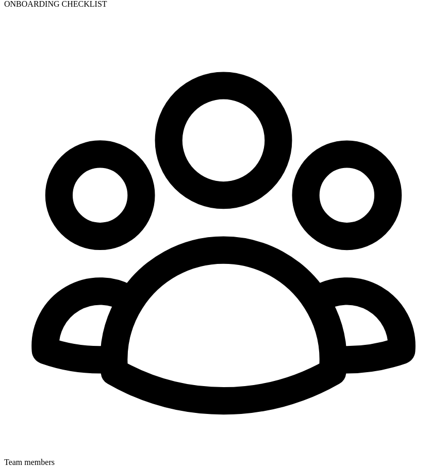
radio input "true"
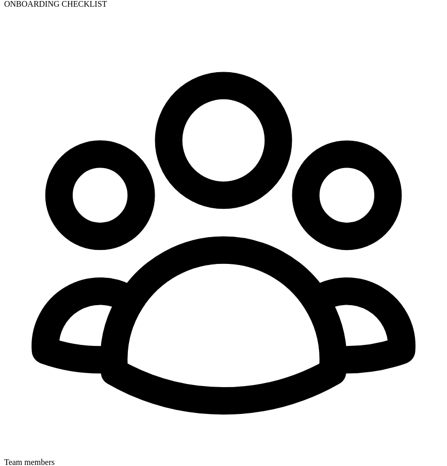
radio input "true"
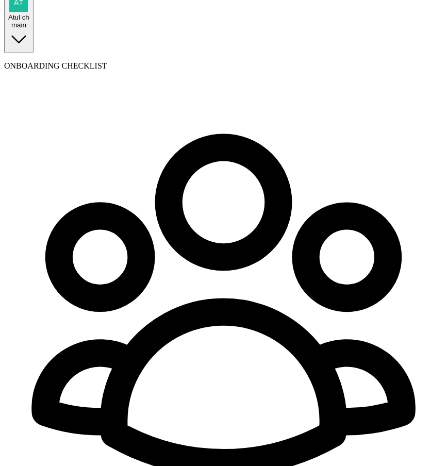
scroll to position [77, 0]
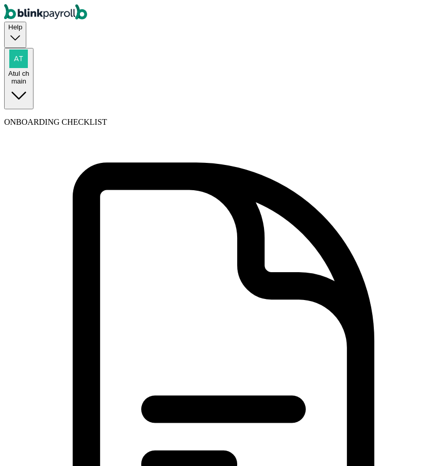
type input "a"
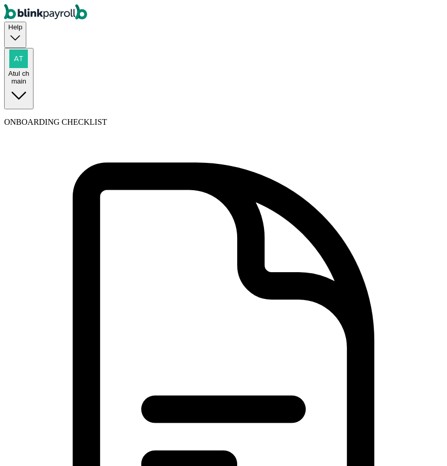
type input "a"
type input "a@[DOMAIN_NAME]"
